Goal: Book appointment/travel/reservation

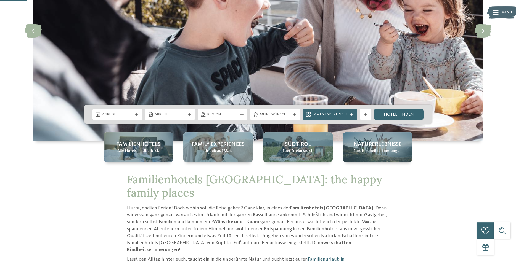
scroll to position [141, 0]
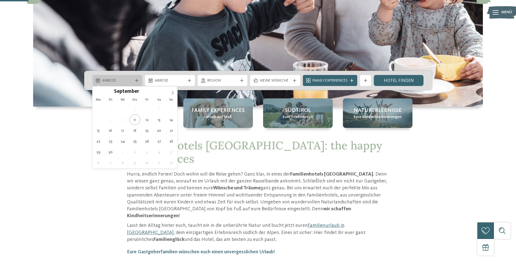
click at [135, 80] on icon at bounding box center [136, 80] width 3 height 3
click at [171, 91] on icon at bounding box center [172, 93] width 4 height 4
type input "****"
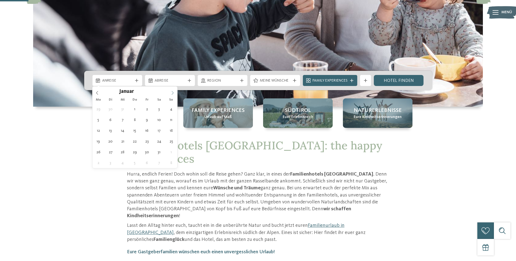
click at [171, 91] on icon at bounding box center [172, 93] width 4 height 4
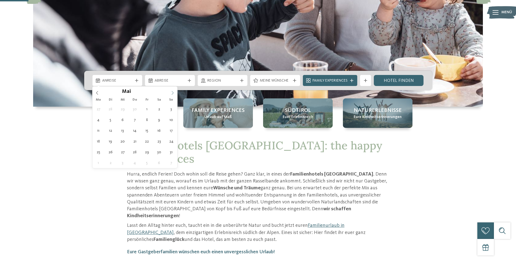
click at [171, 91] on icon at bounding box center [172, 93] width 4 height 4
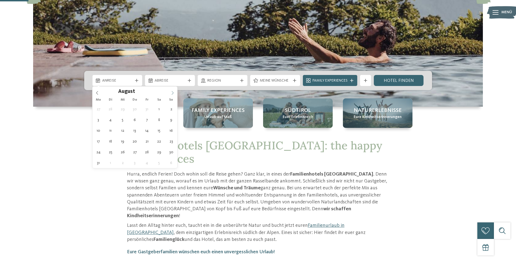
click at [171, 91] on icon at bounding box center [172, 93] width 4 height 4
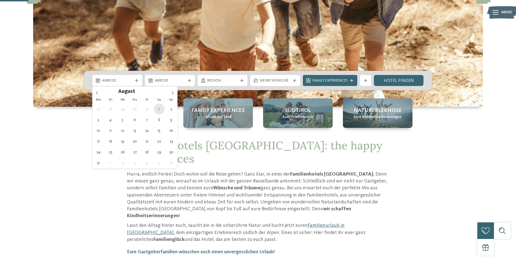
type div "[DATE]"
type input "****"
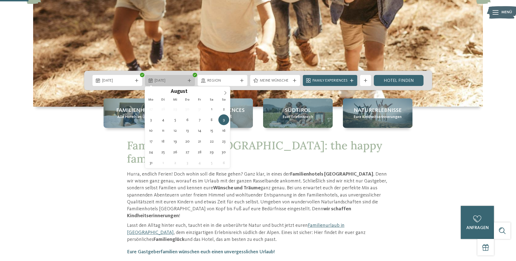
click at [188, 80] on icon at bounding box center [189, 80] width 3 height 3
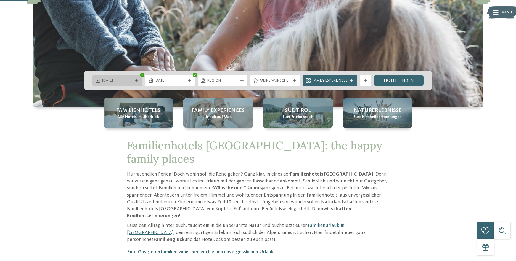
click at [137, 81] on icon at bounding box center [136, 80] width 3 height 3
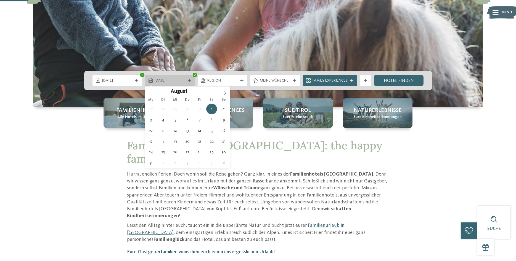
click at [190, 81] on icon at bounding box center [189, 80] width 3 height 3
type div "[DATE]"
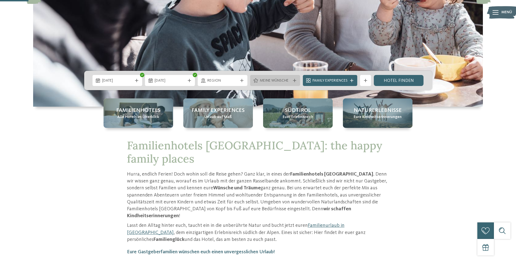
click at [295, 79] on icon at bounding box center [294, 80] width 3 height 3
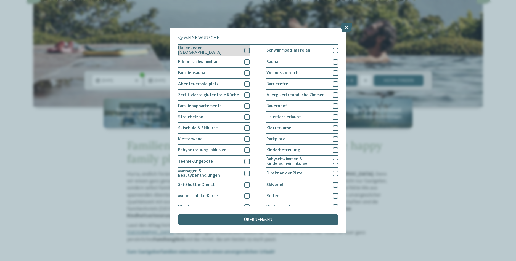
click at [245, 51] on div at bounding box center [247, 51] width 6 height 6
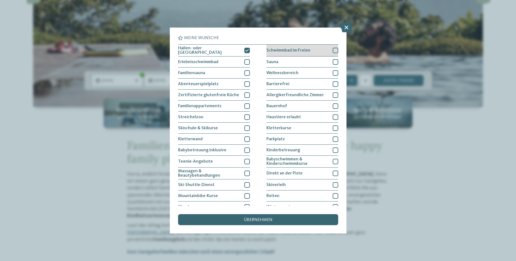
click at [333, 50] on div at bounding box center [335, 51] width 6 height 6
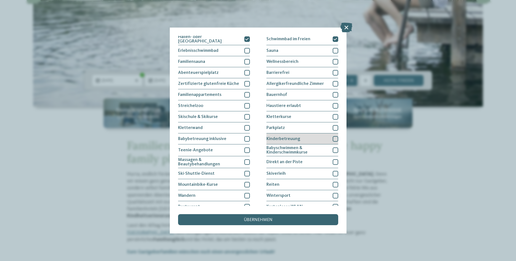
scroll to position [28, 0]
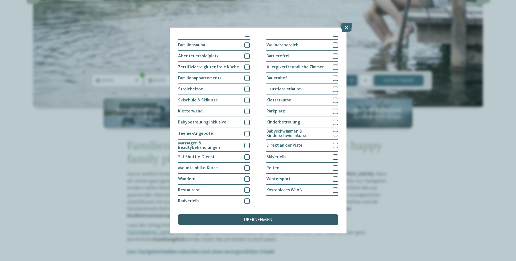
click at [259, 220] on span "übernehmen" at bounding box center [258, 220] width 29 height 4
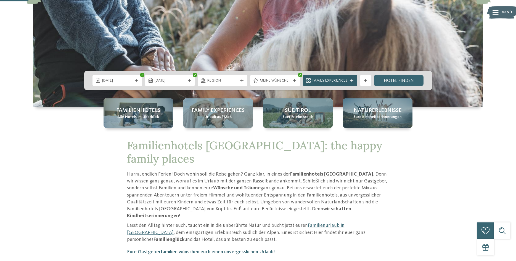
click at [352, 79] on icon at bounding box center [351, 80] width 3 height 3
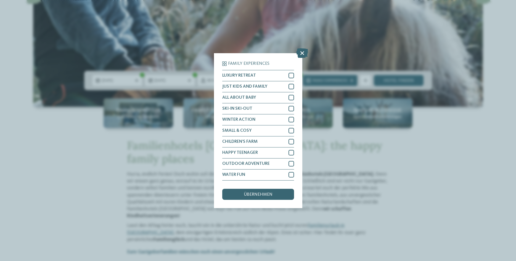
drag, startPoint x: 303, startPoint y: 52, endPoint x: 310, endPoint y: 52, distance: 6.9
click at [303, 52] on icon at bounding box center [302, 53] width 12 height 10
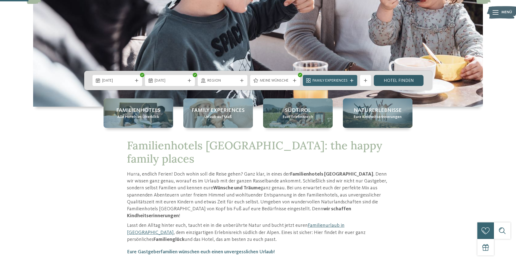
click at [411, 79] on link "Hotel finden" at bounding box center [398, 80] width 50 height 11
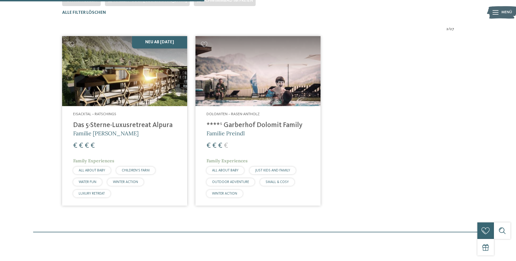
scroll to position [181, 0]
